Goal: Find specific page/section: Find specific page/section

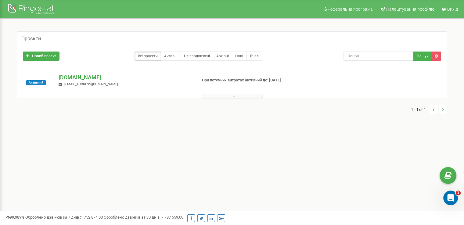
click at [259, 96] on button at bounding box center [232, 96] width 61 height 5
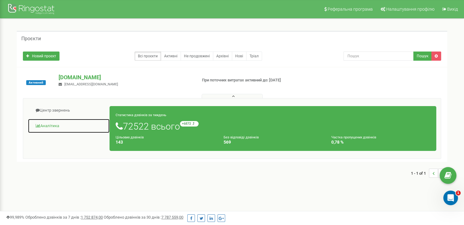
click at [51, 125] on link "Аналiтика" at bounding box center [69, 126] width 82 height 15
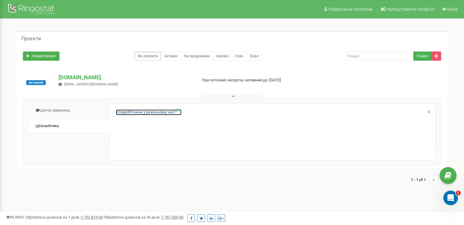
click at [149, 110] on link "Співробітники у реальному часі NEW" at bounding box center [149, 113] width 66 height 6
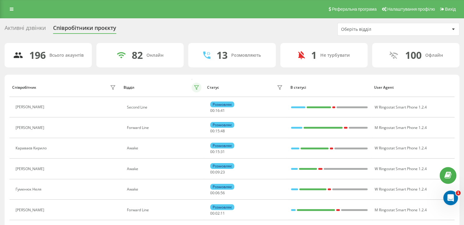
click at [197, 86] on icon at bounding box center [196, 87] width 5 height 5
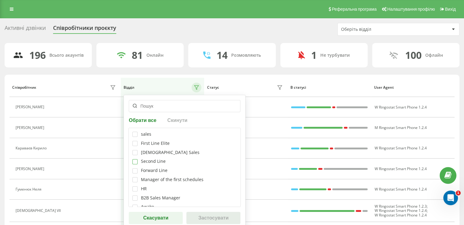
drag, startPoint x: 136, startPoint y: 163, endPoint x: 140, endPoint y: 165, distance: 4.9
click at [136, 159] on label at bounding box center [134, 159] width 5 height 0
checkbox input "true"
click at [212, 220] on button "Застосувати" at bounding box center [214, 218] width 54 height 12
